Goal: Task Accomplishment & Management: Manage account settings

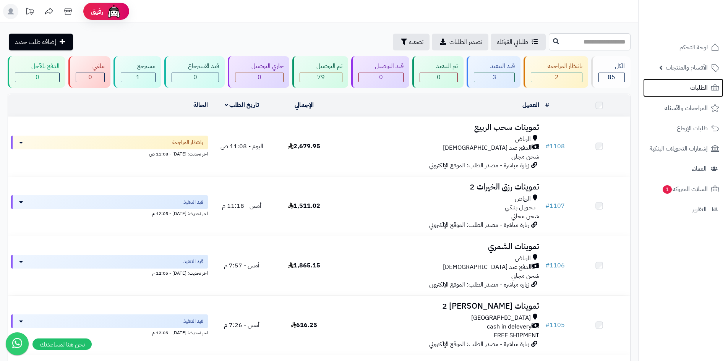
click at [691, 83] on span "الطلبات" at bounding box center [699, 88] width 18 height 11
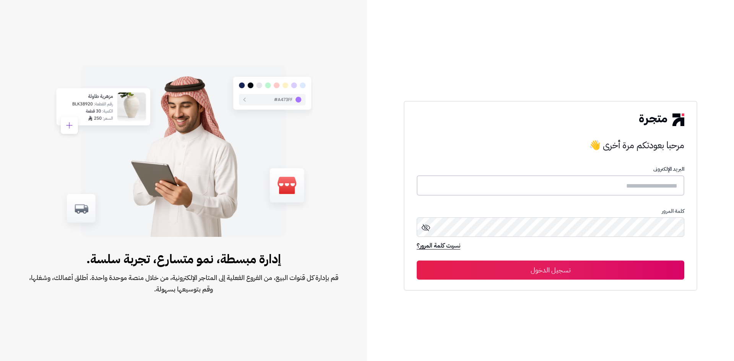
click at [629, 186] on input "text" at bounding box center [551, 185] width 268 height 20
click at [604, 178] on input "text" at bounding box center [551, 185] width 268 height 20
click at [604, 177] on input "text" at bounding box center [551, 185] width 268 height 20
click at [617, 177] on input "text" at bounding box center [551, 185] width 268 height 20
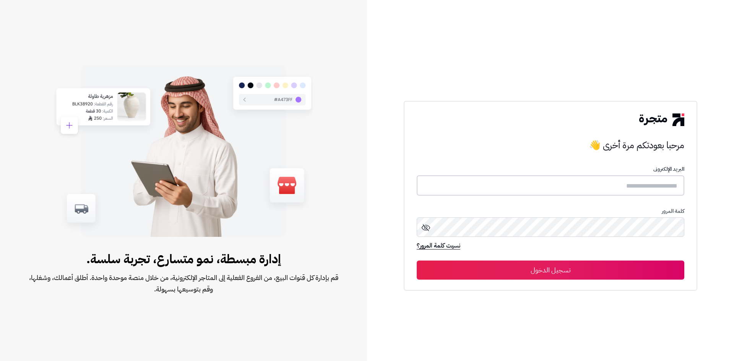
type input "*"
type input "********"
click at [426, 223] on icon at bounding box center [425, 227] width 9 height 9
click at [491, 241] on div "كلمة المرور" at bounding box center [551, 225] width 268 height 34
click at [589, 271] on button "تسجيل الدخول" at bounding box center [551, 270] width 268 height 19
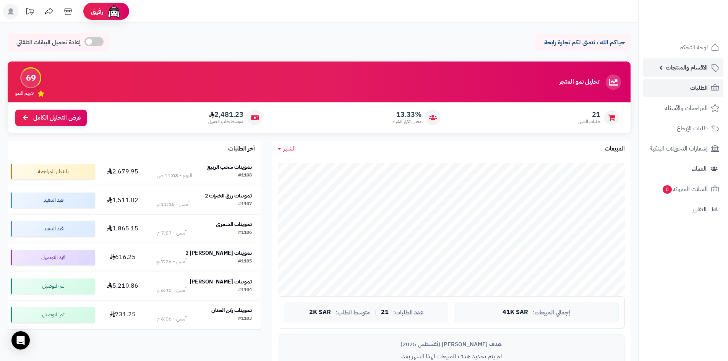
click at [697, 75] on link "الأقسام والمنتجات" at bounding box center [683, 67] width 80 height 18
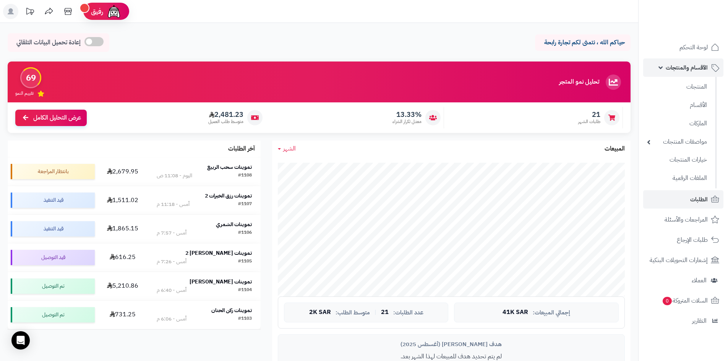
click at [699, 74] on link "الأقسام والمنتجات" at bounding box center [683, 67] width 80 height 18
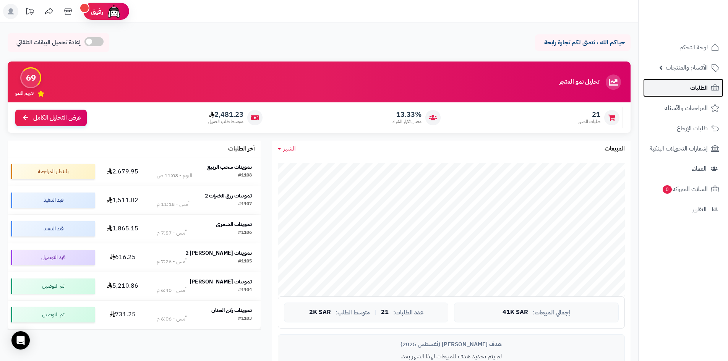
click at [694, 91] on span "الطلبات" at bounding box center [699, 88] width 18 height 11
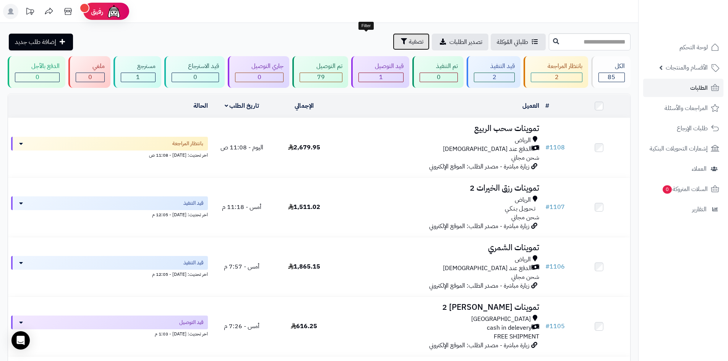
click at [393, 39] on button "تصفية" at bounding box center [411, 41] width 37 height 17
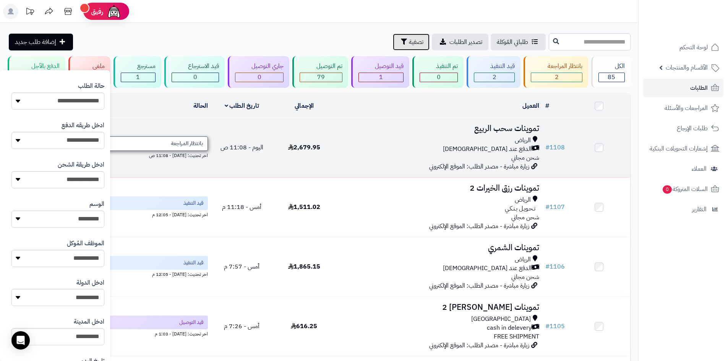
scroll to position [172, 0]
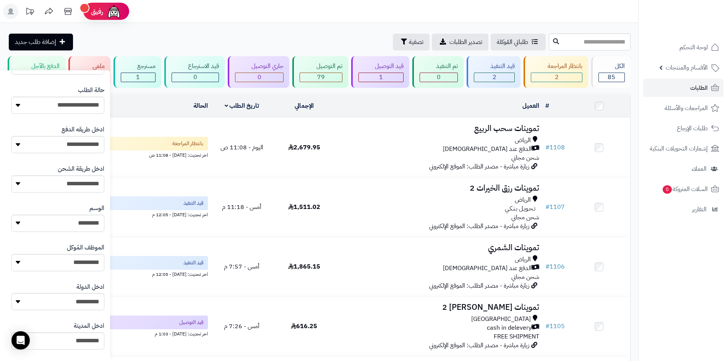
click at [252, 35] on div "طلباتي المُوكلة تصدير الطلبات تصفية إضافة طلب جديد" at bounding box center [277, 42] width 539 height 17
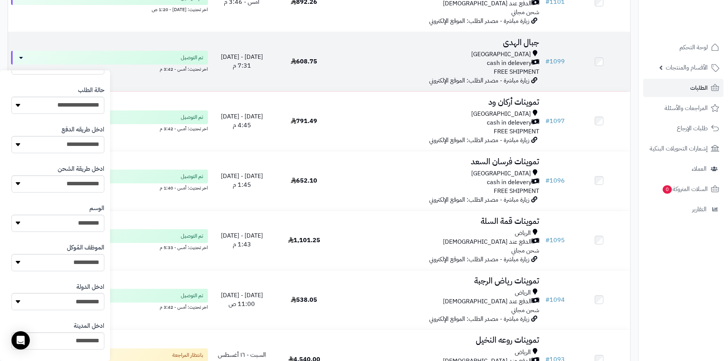
scroll to position [459, 0]
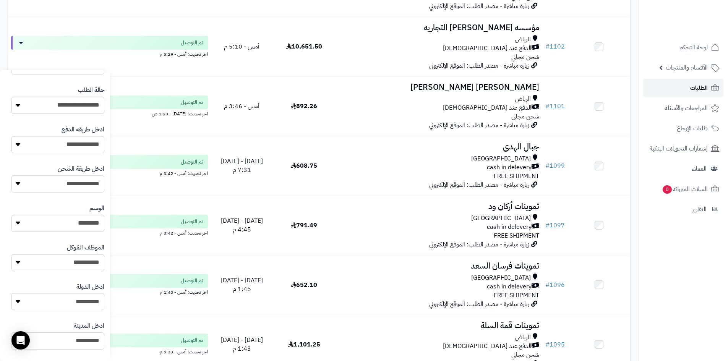
click at [668, 84] on link "الطلبات" at bounding box center [683, 88] width 80 height 18
